Goal: Transaction & Acquisition: Purchase product/service

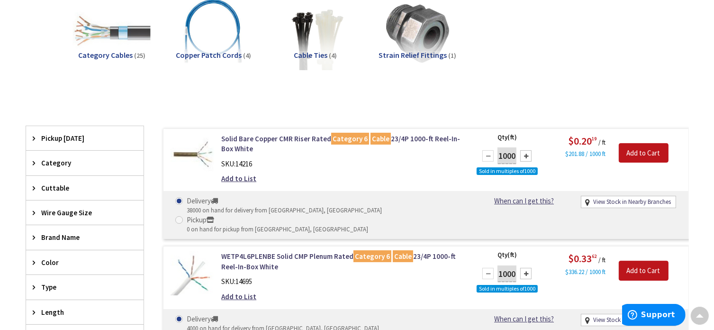
scroll to position [142, 0]
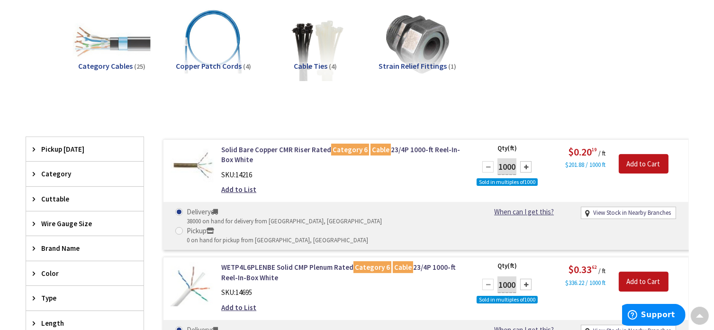
click at [63, 152] on span "Pickup [DATE]" at bounding box center [80, 149] width 77 height 10
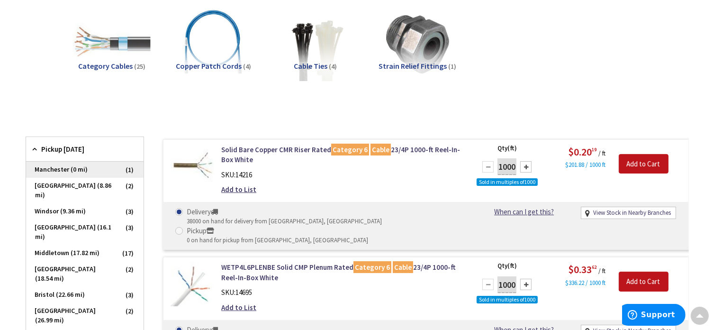
click at [64, 167] on span "Manchester (0 mi)" at bounding box center [84, 169] width 117 height 16
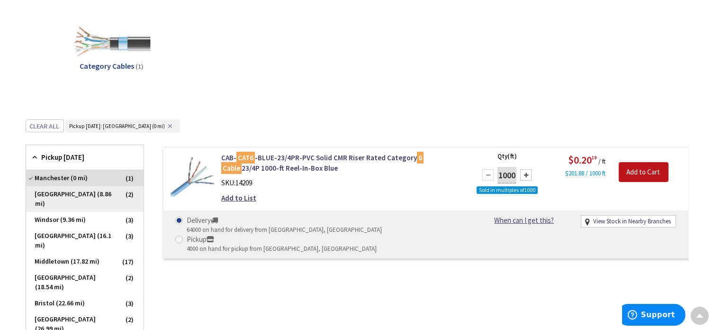
click at [107, 200] on span "[GEOGRAPHIC_DATA] (8.86 mi)" at bounding box center [84, 199] width 117 height 26
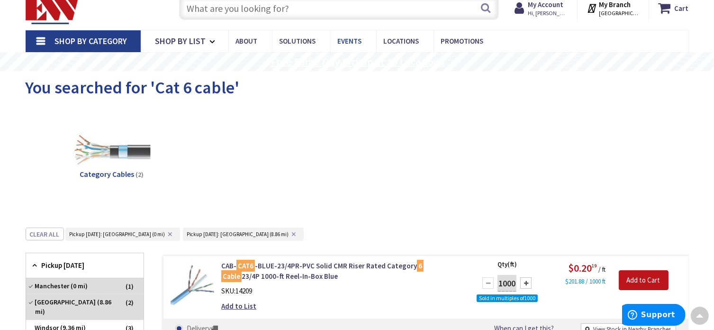
scroll to position [0, 0]
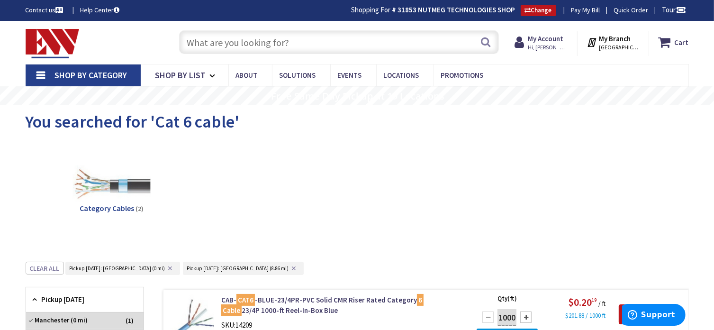
click at [386, 50] on input "text" at bounding box center [339, 42] width 320 height 24
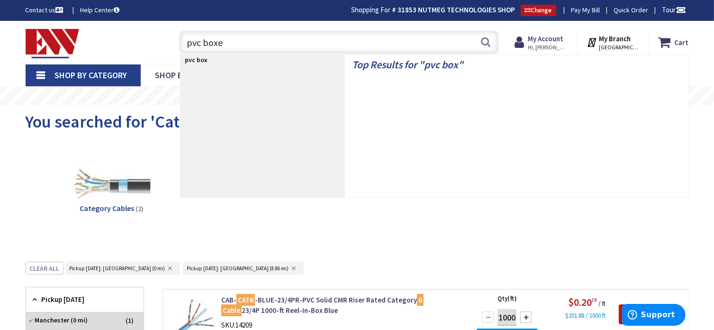
type input "pvc boxes"
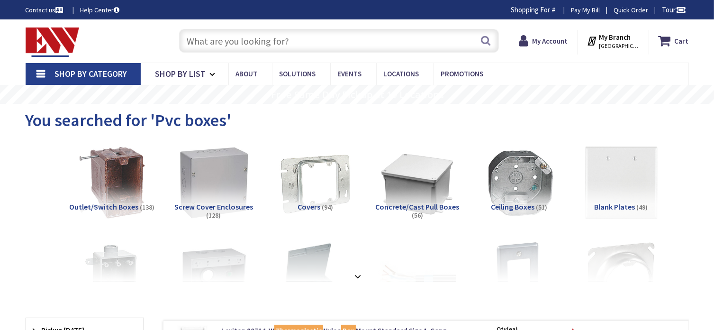
click at [216, 198] on img at bounding box center [213, 183] width 86 height 86
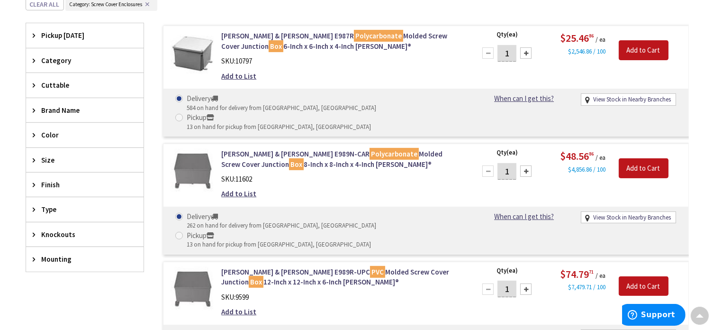
scroll to position [349, 0]
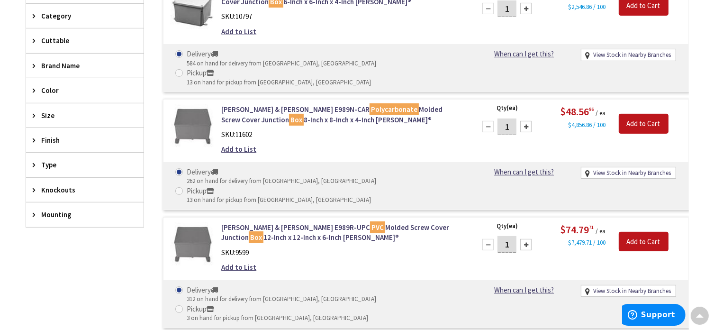
click at [44, 113] on span "Size" at bounding box center [80, 115] width 77 height 10
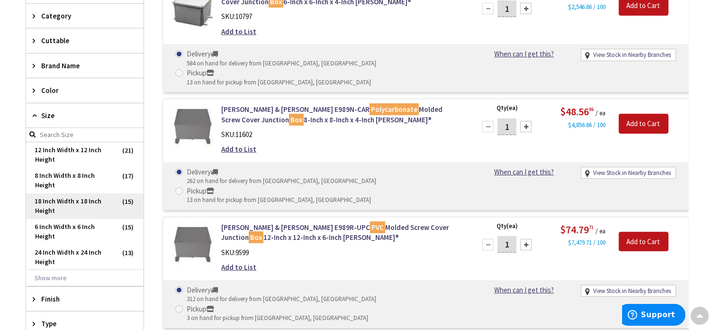
click at [103, 204] on span "18 Inch Width x 18 Inch Height" at bounding box center [84, 206] width 117 height 26
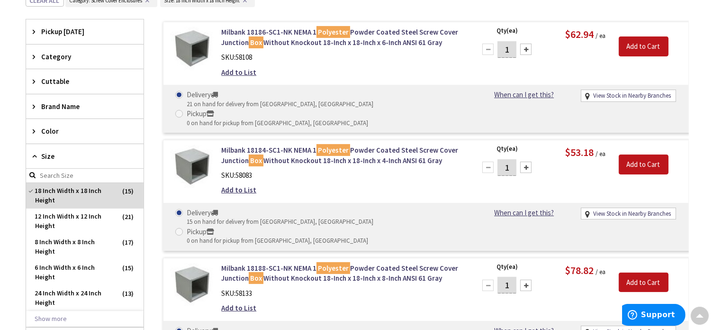
scroll to position [166, 0]
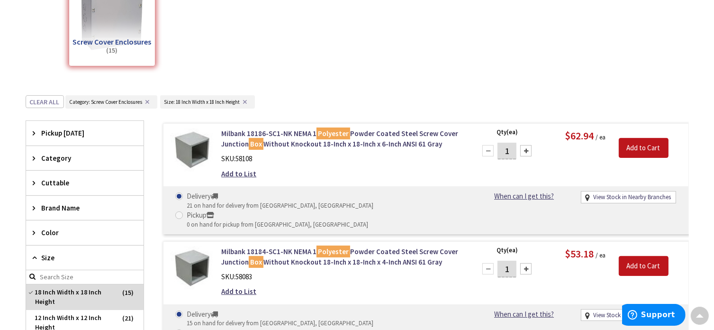
click at [193, 150] on img at bounding box center [192, 150] width 44 height 44
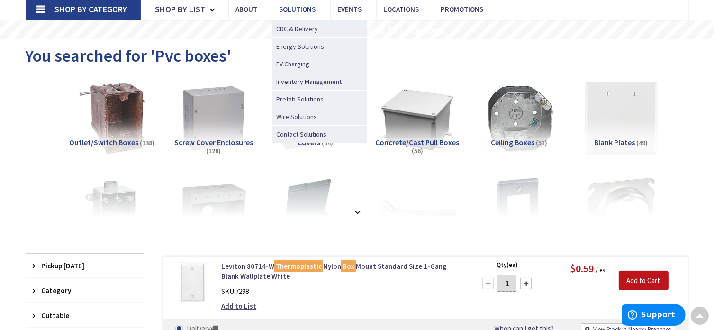
scroll to position [25, 0]
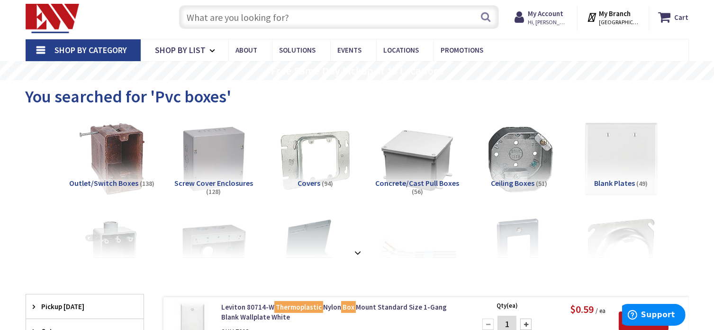
click at [304, 19] on input "text" at bounding box center [339, 17] width 320 height 24
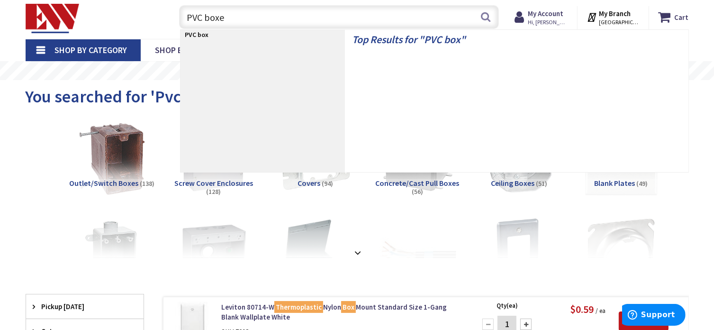
type input "PVC boxes"
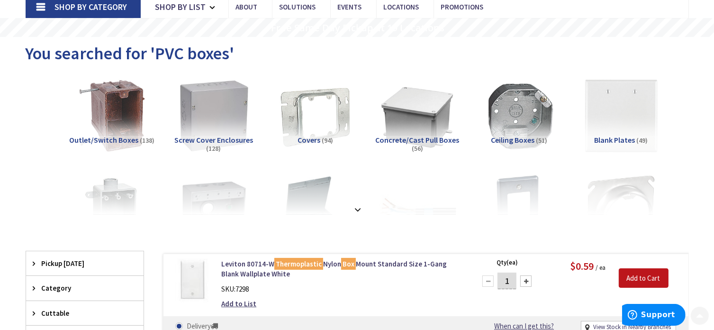
scroll to position [142, 0]
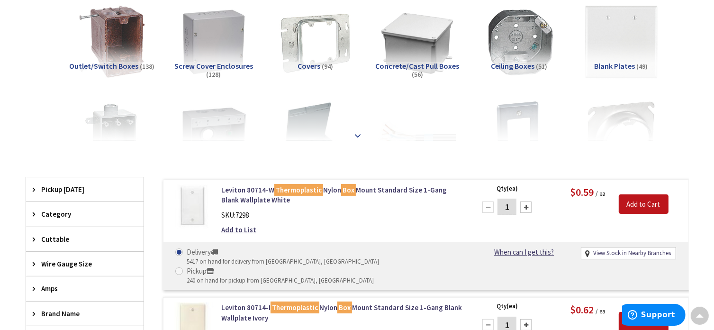
click at [358, 136] on strong at bounding box center [357, 135] width 11 height 10
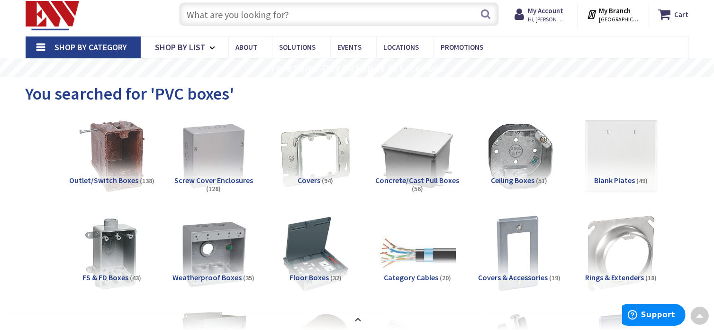
scroll to position [0, 0]
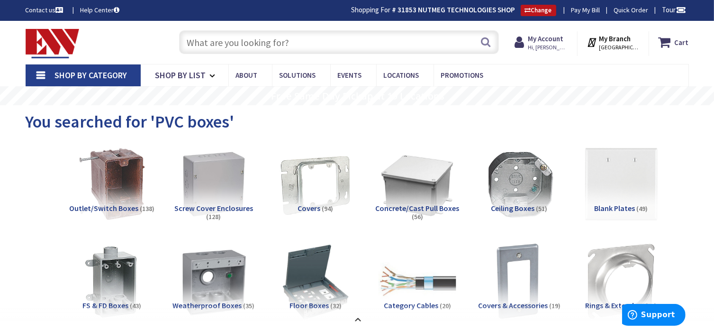
click at [277, 34] on input "text" at bounding box center [339, 42] width 320 height 24
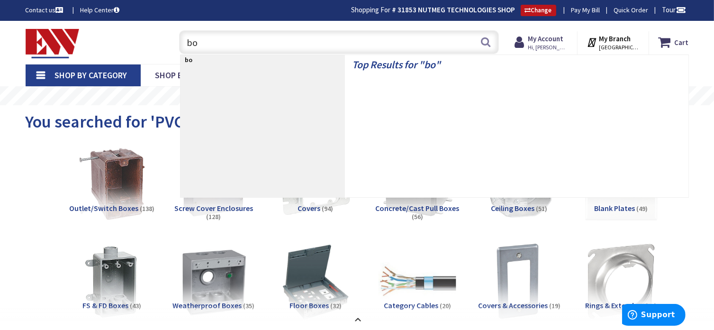
type input "box"
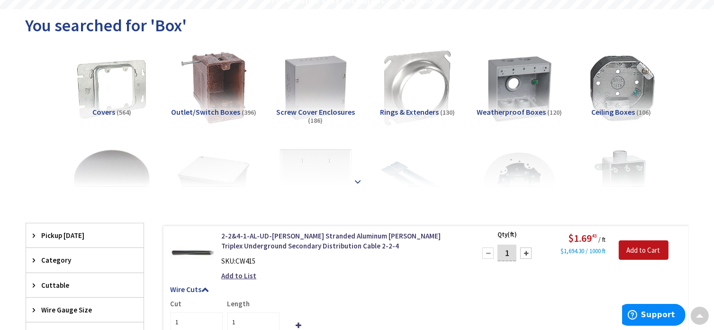
scroll to position [142, 0]
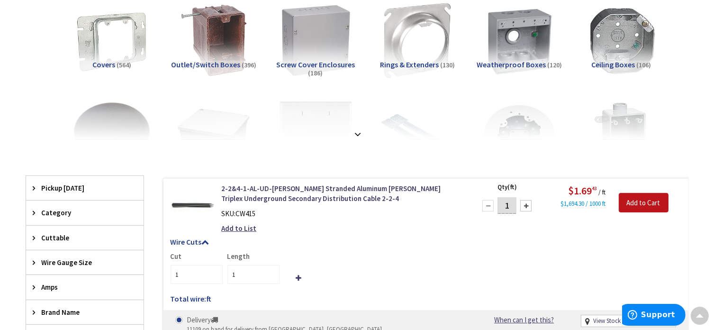
click at [311, 52] on img at bounding box center [315, 41] width 86 height 86
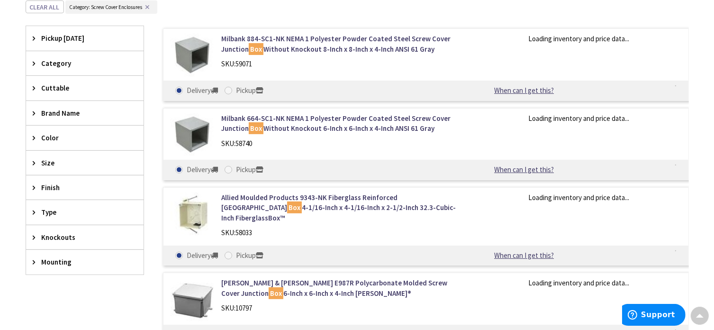
scroll to position [301, 0]
click at [35, 159] on icon at bounding box center [36, 162] width 7 height 7
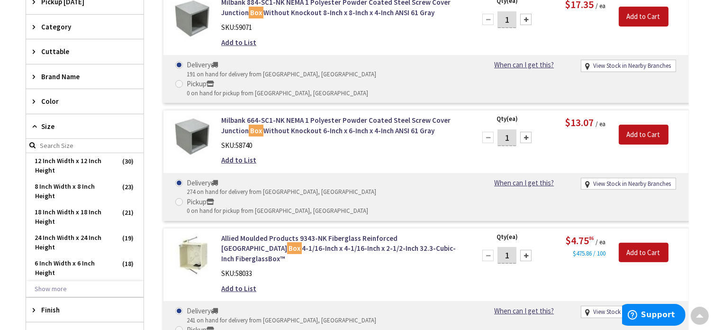
scroll to position [349, 0]
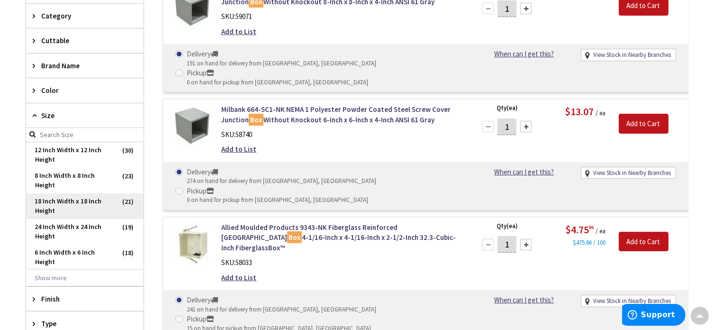
click at [76, 206] on span "18 Inch Width x 18 Inch Height" at bounding box center [84, 206] width 117 height 26
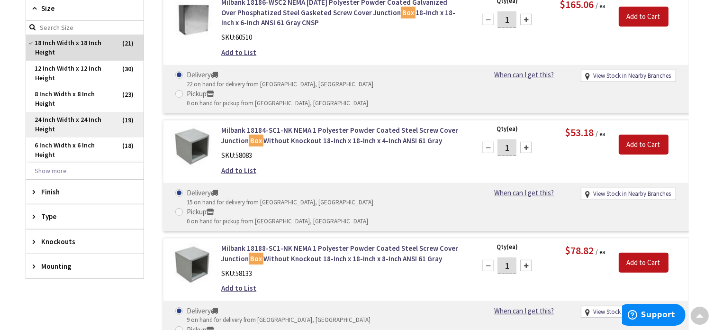
scroll to position [500, 0]
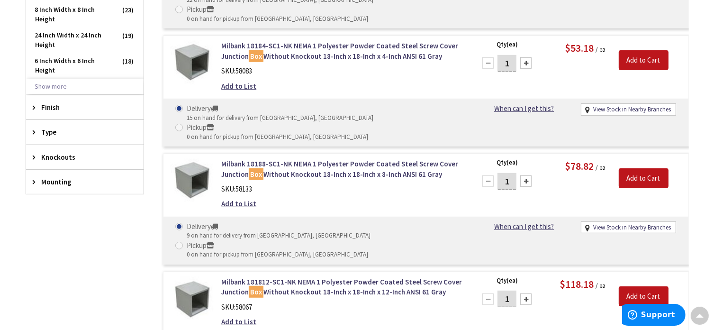
click at [63, 102] on span "Finish" at bounding box center [80, 107] width 77 height 10
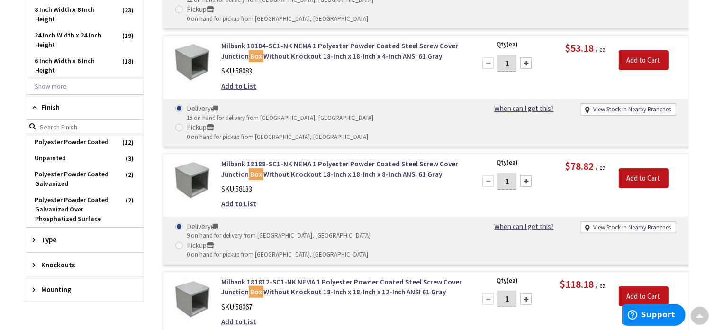
click at [63, 102] on span "Finish" at bounding box center [80, 107] width 77 height 10
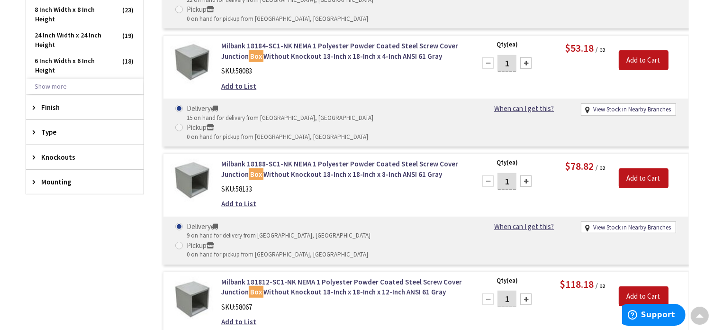
click at [65, 129] on span "Type" at bounding box center [80, 132] width 77 height 10
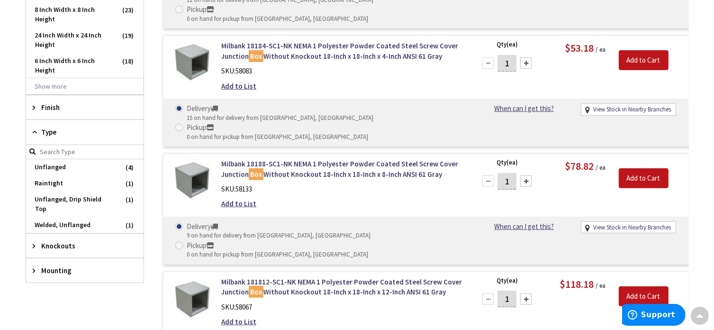
click at [64, 130] on span "Type" at bounding box center [80, 132] width 77 height 10
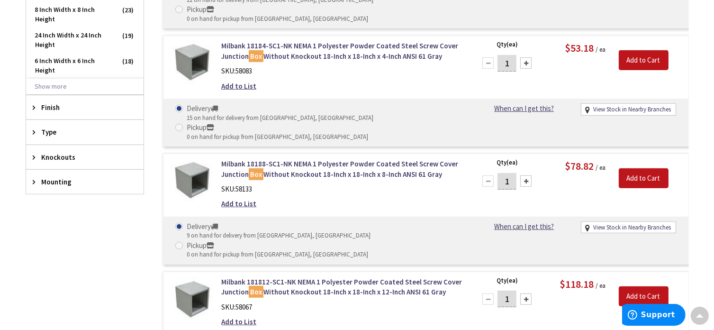
click at [62, 191] on div "Mounting" at bounding box center [84, 182] width 117 height 24
click at [67, 185] on div "Mounting" at bounding box center [84, 182] width 117 height 25
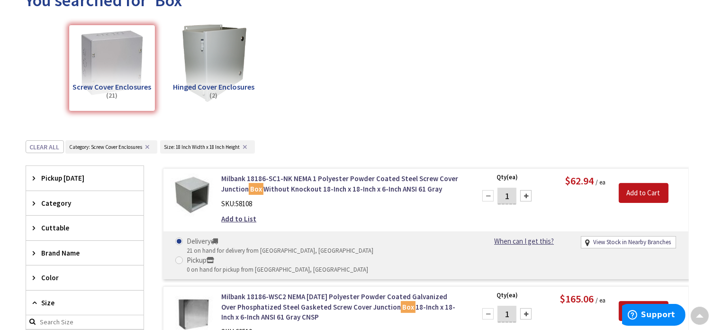
scroll to position [121, 0]
click at [294, 179] on link "Milbank 18186-SC1-NK NEMA 1 Polyester Powder Coated Steel Screw Cover Junction …" at bounding box center [341, 184] width 241 height 20
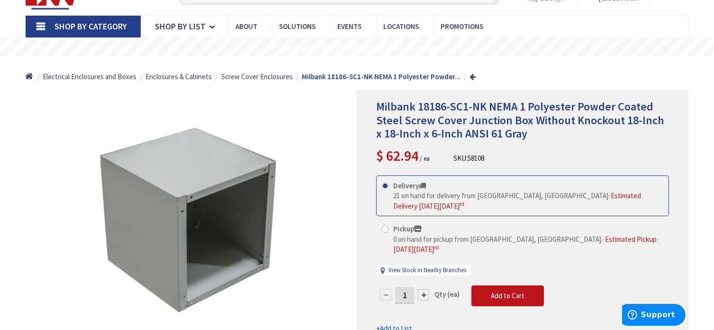
scroll to position [48, 0]
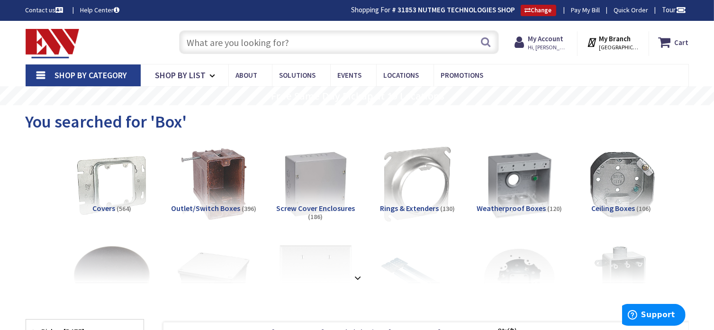
click at [237, 44] on input "text" at bounding box center [339, 42] width 320 height 24
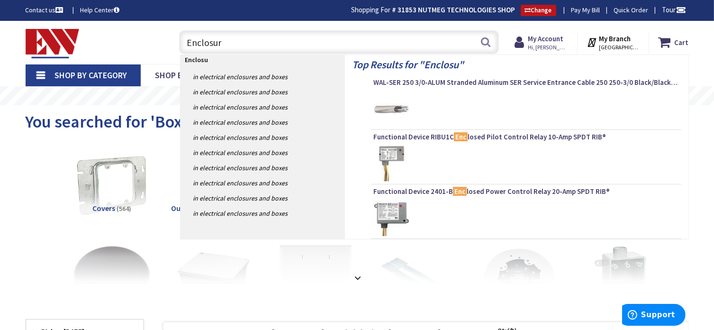
type input "Enclosure"
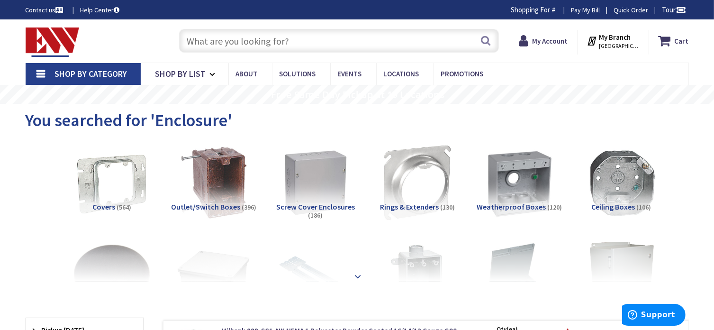
scroll to position [142, 0]
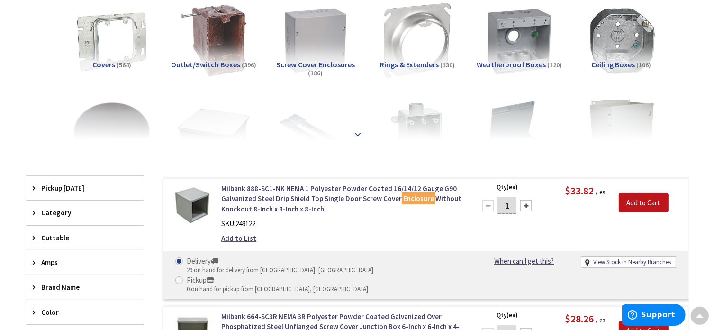
click at [359, 134] on strong at bounding box center [357, 134] width 11 height 10
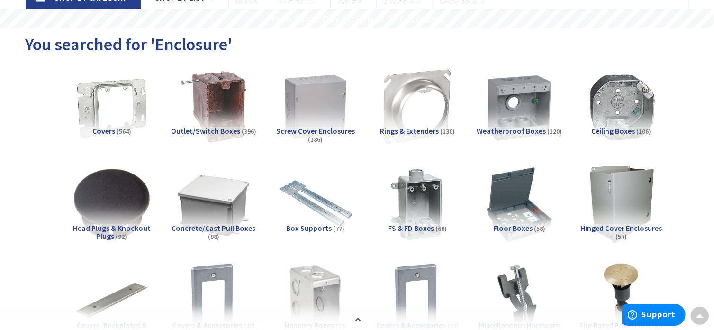
scroll to position [0, 0]
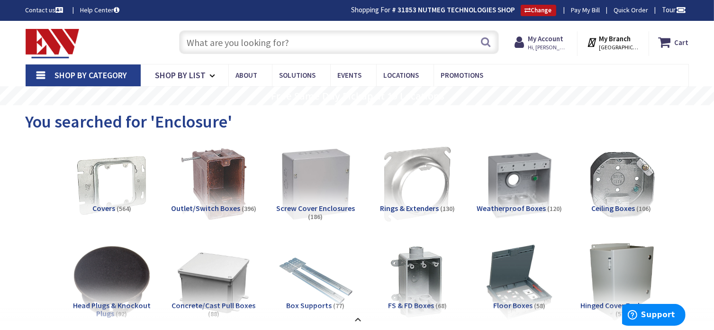
click at [337, 182] on img at bounding box center [315, 184] width 86 height 86
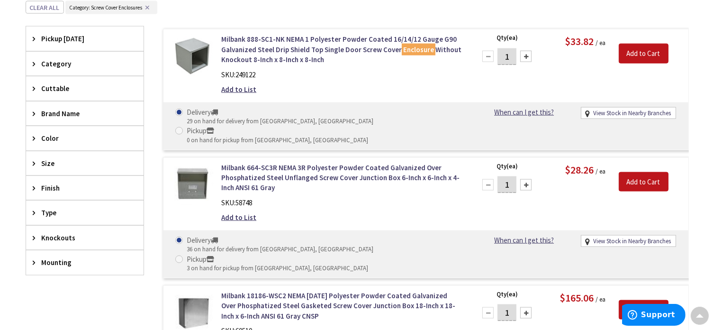
click at [45, 161] on span "Size" at bounding box center [80, 163] width 77 height 10
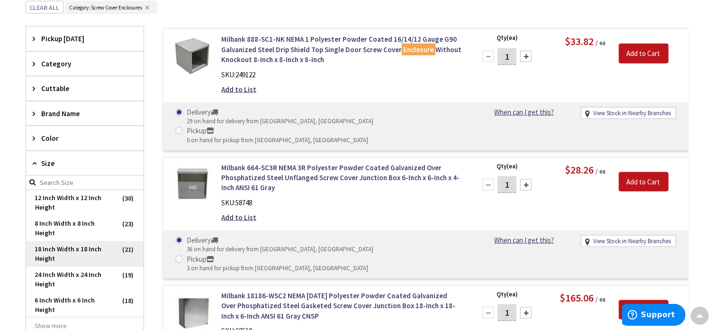
click at [97, 260] on span "18 Inch Width x 18 Inch Height" at bounding box center [84, 254] width 117 height 26
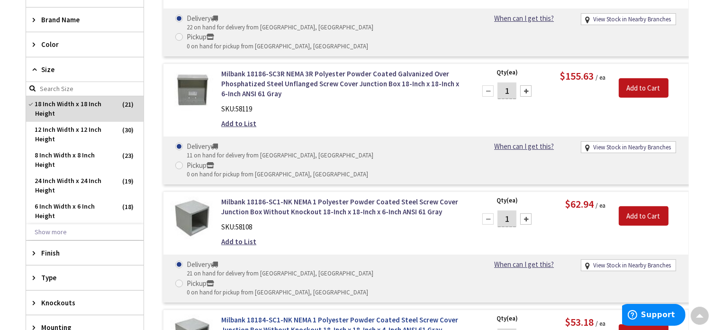
scroll to position [356, 0]
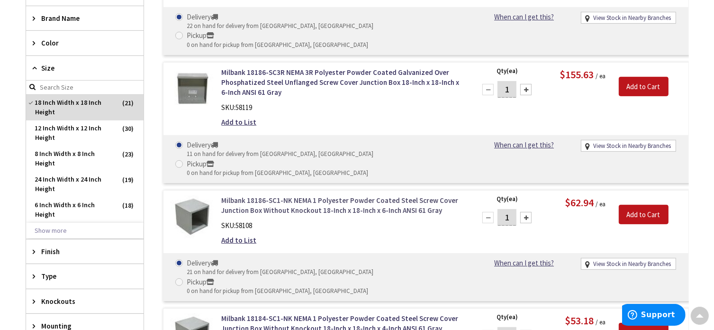
click at [402, 195] on link "Milbank 18186-SC1-NK NEMA 1 Polyester Powder Coated Steel Screw Cover Junction …" at bounding box center [341, 205] width 241 height 20
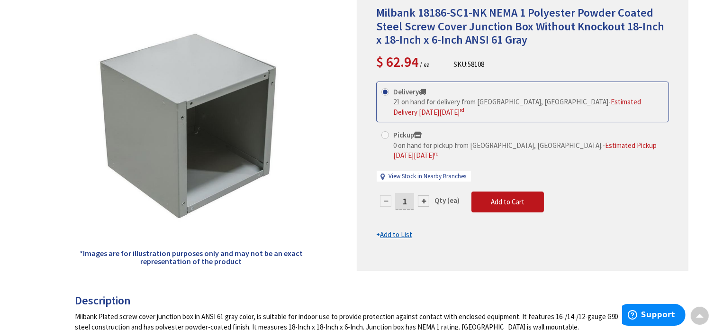
scroll to position [48, 0]
